Goal: Find specific page/section: Find specific page/section

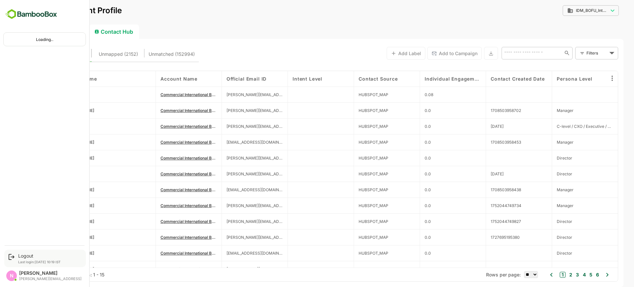
click at [17, 253] on div "Logout Last login: [DATE] 10:19 IST" at bounding box center [45, 258] width 82 height 17
click at [27, 256] on div "Logout" at bounding box center [39, 256] width 43 height 6
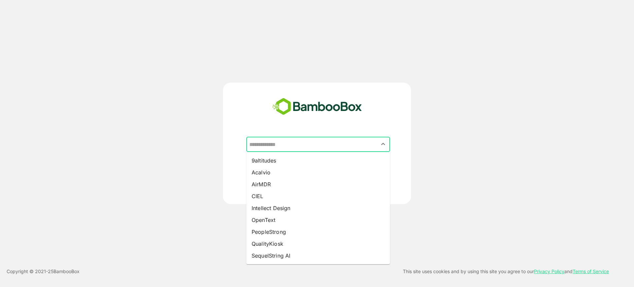
click at [291, 144] on input "text" at bounding box center [318, 144] width 141 height 13
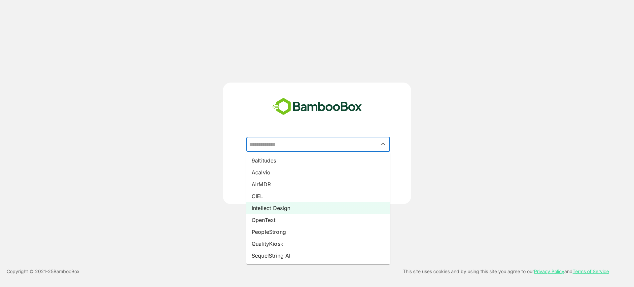
click at [273, 206] on li "Intellect Design" at bounding box center [318, 208] width 144 height 12
type input "**********"
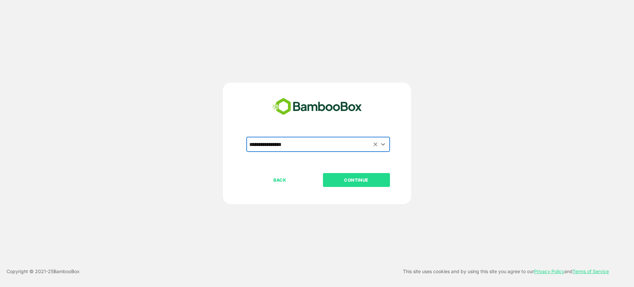
click at [341, 182] on p "CONTINUE" at bounding box center [356, 179] width 66 height 7
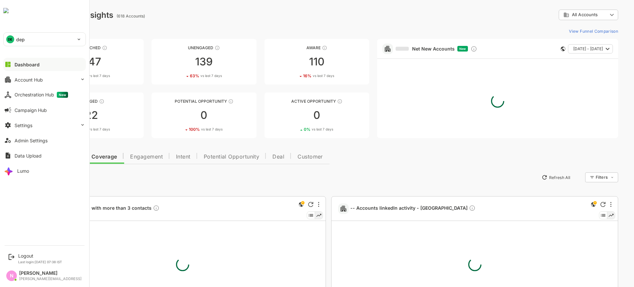
click at [19, 37] on p "dep" at bounding box center [20, 39] width 9 height 7
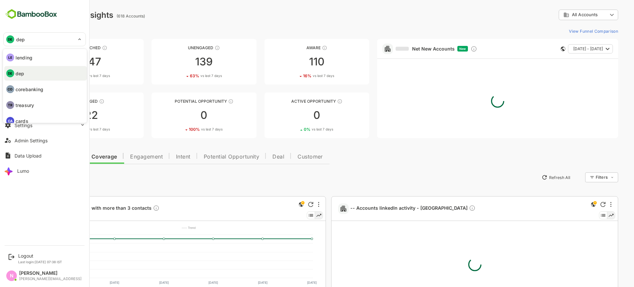
click at [158, 26] on div at bounding box center [317, 143] width 634 height 287
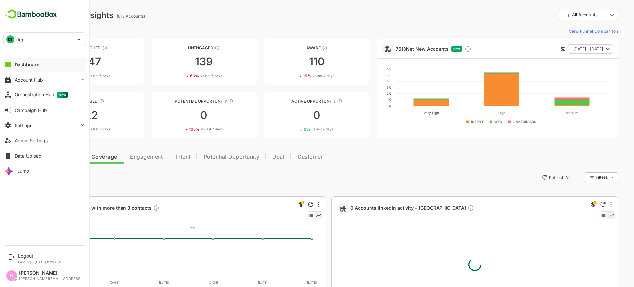
click at [14, 37] on div "DE dep" at bounding box center [41, 39] width 74 height 13
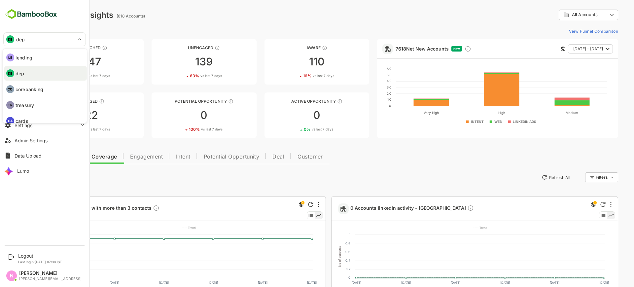
click at [27, 89] on p "corebanking" at bounding box center [30, 89] width 28 height 7
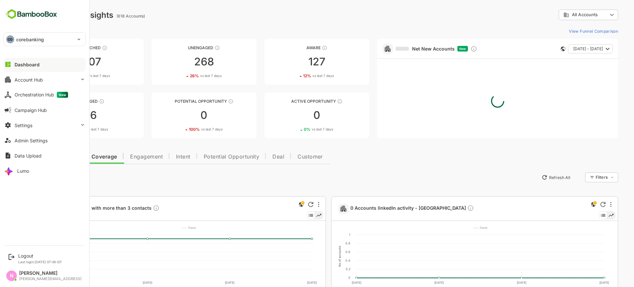
click at [16, 36] on div "CO corebanking" at bounding box center [41, 39] width 74 height 13
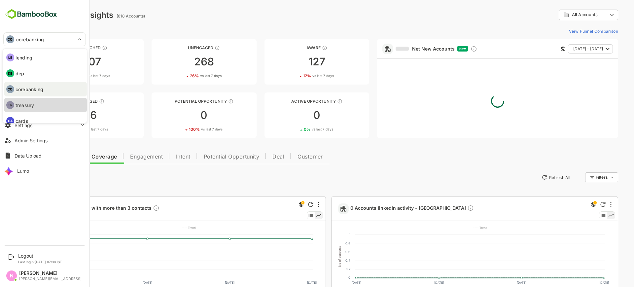
click at [24, 104] on p "treasury" at bounding box center [25, 105] width 18 height 7
type input "********"
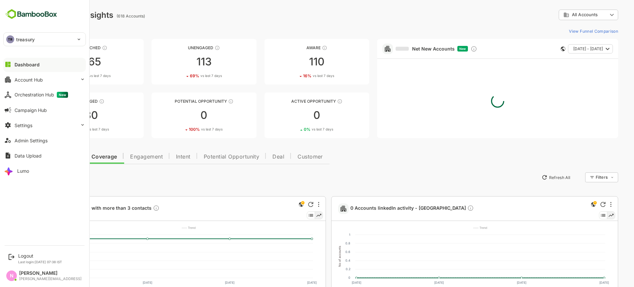
click at [50, 40] on div "TR treasury" at bounding box center [41, 39] width 74 height 13
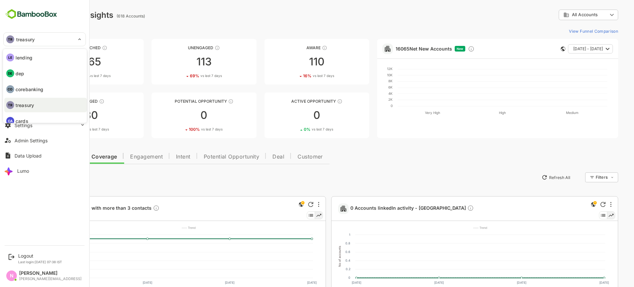
scroll to position [22, 0]
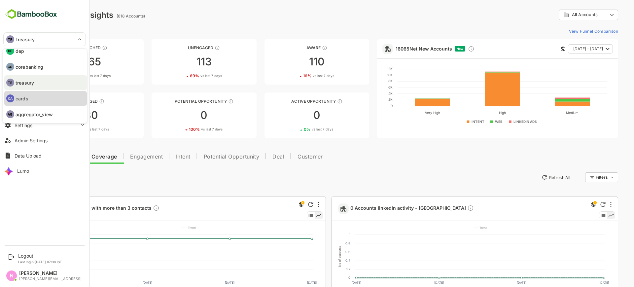
click at [39, 101] on li "CA cards" at bounding box center [45, 98] width 83 height 15
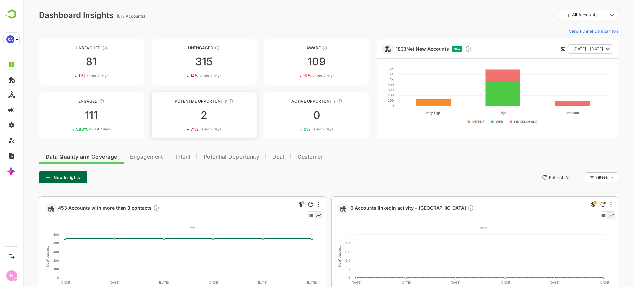
click at [207, 119] on div "2" at bounding box center [204, 115] width 105 height 11
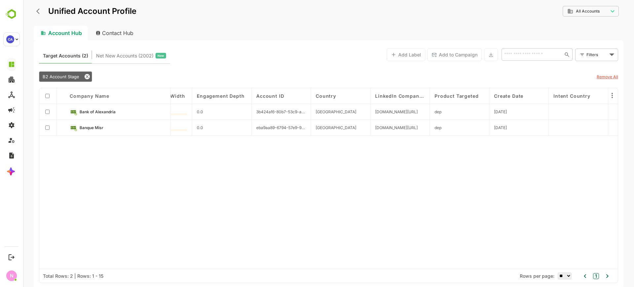
scroll to position [0, 1109]
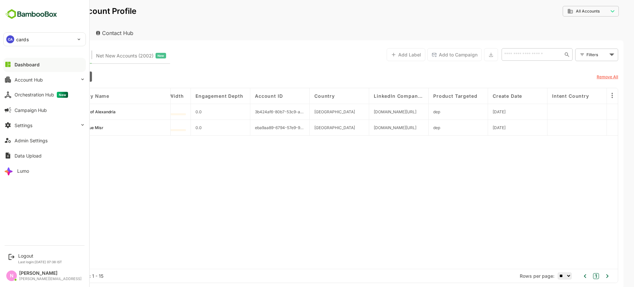
click at [18, 38] on p "cards" at bounding box center [22, 39] width 13 height 7
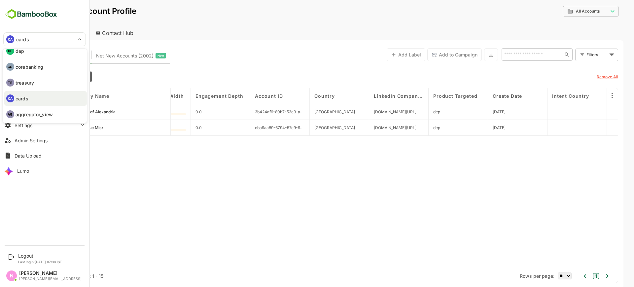
scroll to position [0, 0]
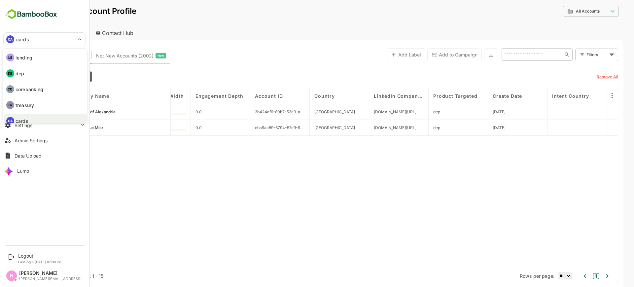
click at [191, 185] on div at bounding box center [317, 143] width 634 height 287
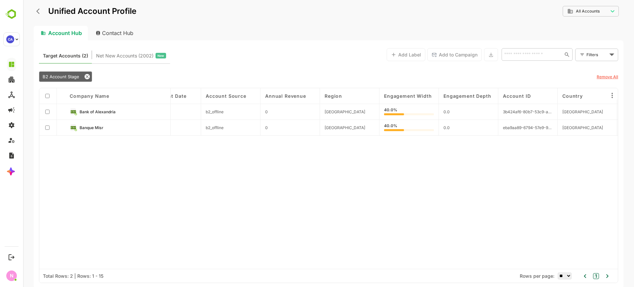
scroll to position [0, 843]
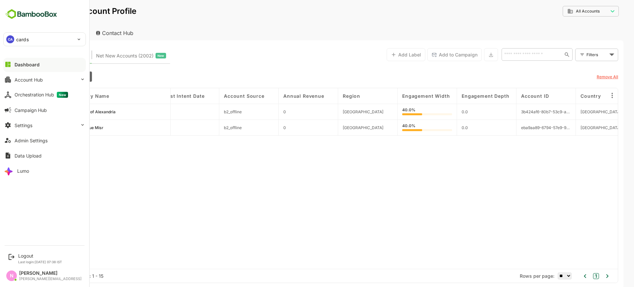
click at [17, 42] on p "cards" at bounding box center [22, 39] width 13 height 7
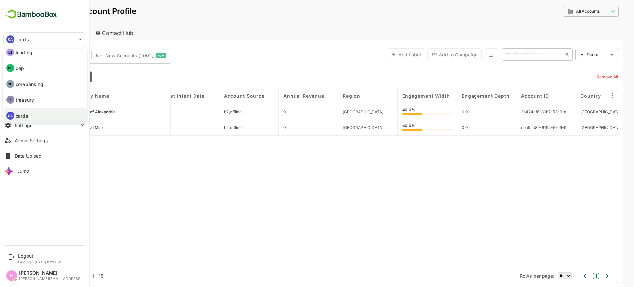
scroll to position [0, 0]
